Goal: Task Accomplishment & Management: Use online tool/utility

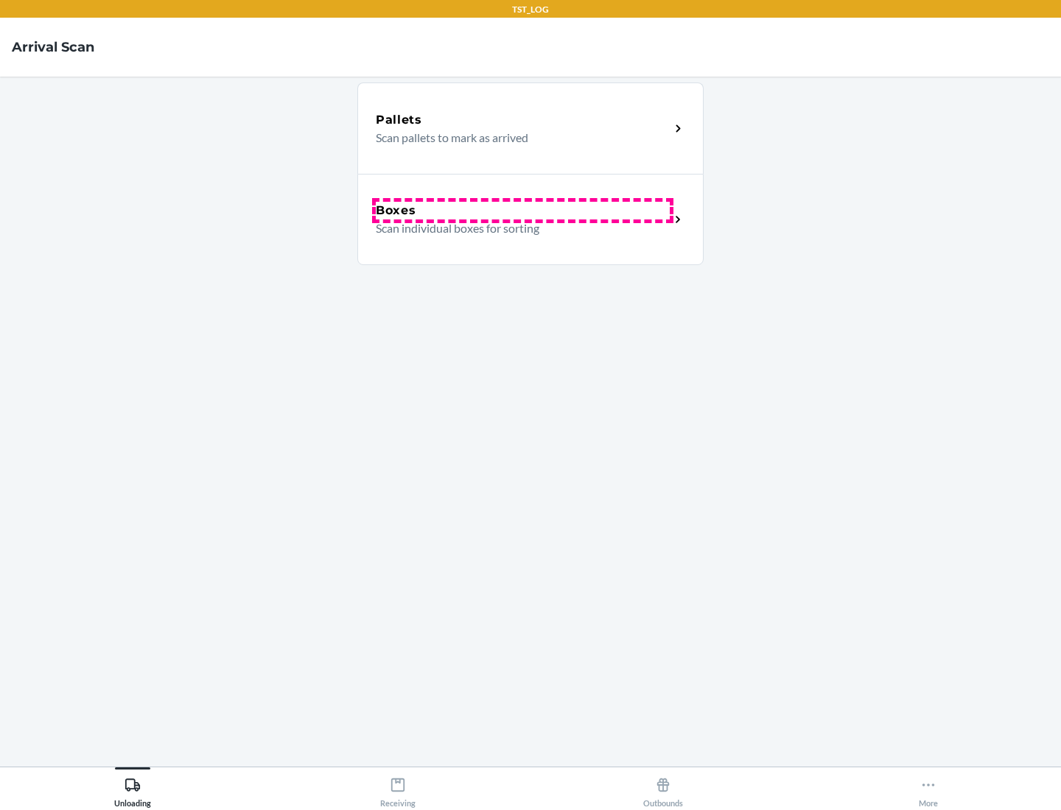
click at [522, 211] on div "Boxes" at bounding box center [523, 211] width 294 height 18
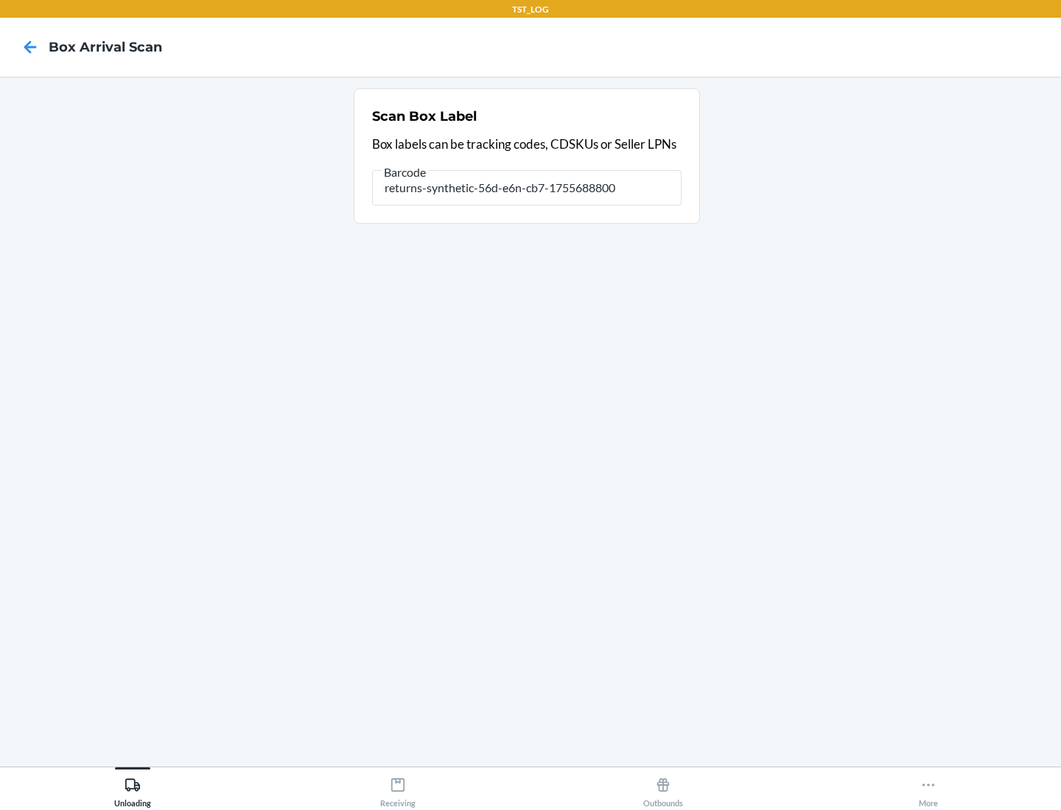
type input "returns-synthetic-56d-e6n-cb7-1755688800"
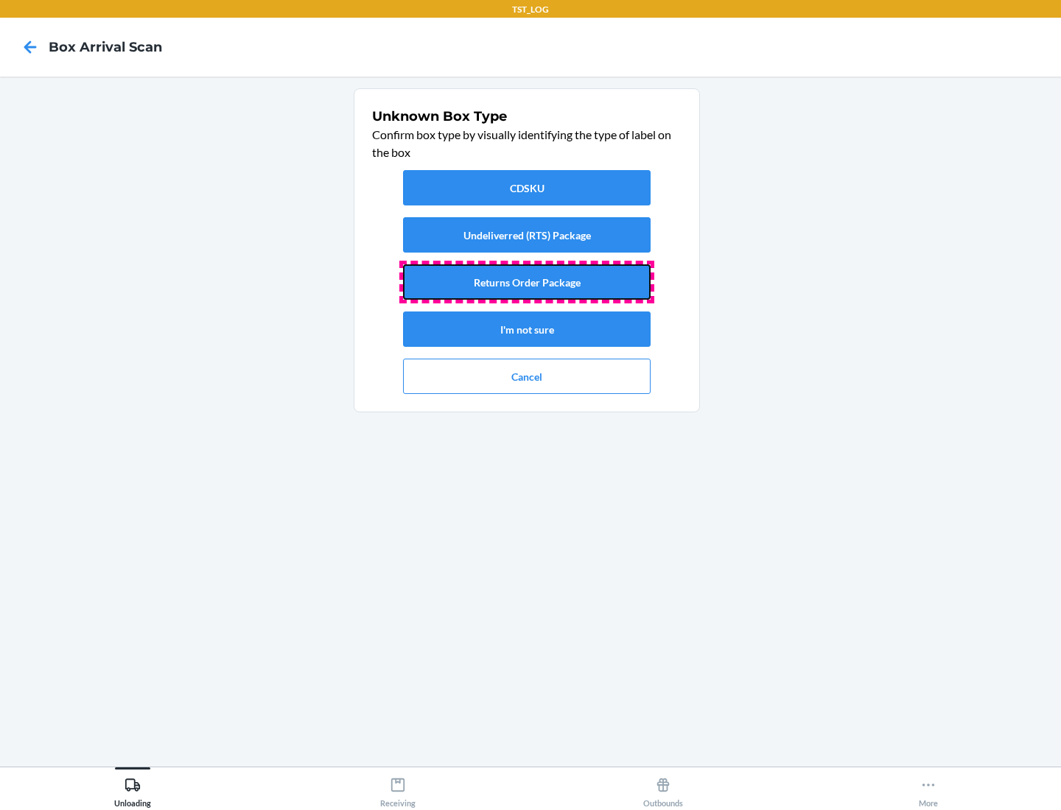
click at [527, 282] on button "Returns Order Package" at bounding box center [527, 281] width 248 height 35
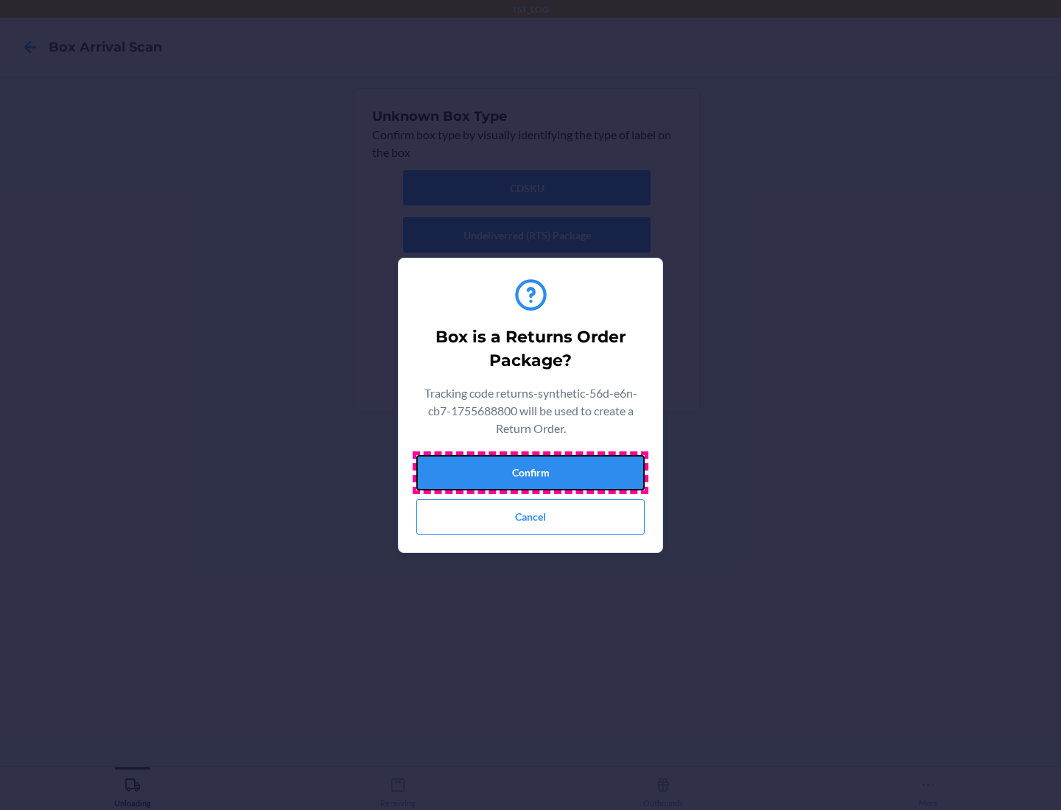
click at [530, 472] on button "Confirm" at bounding box center [530, 472] width 228 height 35
